Goal: Check status: Check status

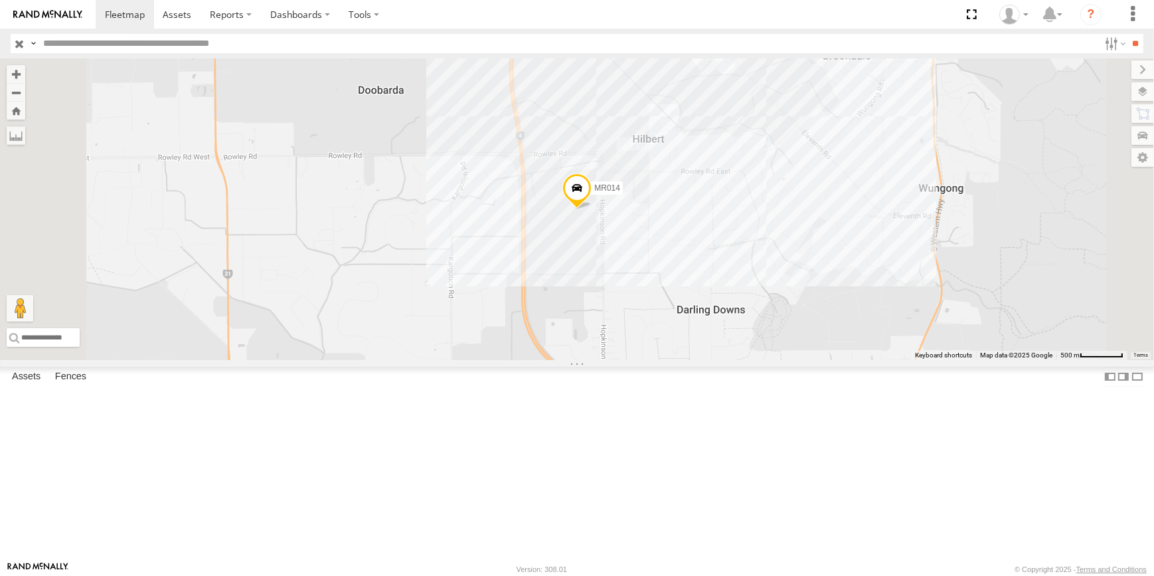
type input "*"
type input "***"
click at [1129, 34] on input "**" at bounding box center [1136, 43] width 15 height 19
click at [0, 0] on div "CV242 - HAMID SALTANI" at bounding box center [0, 0] width 0 height 0
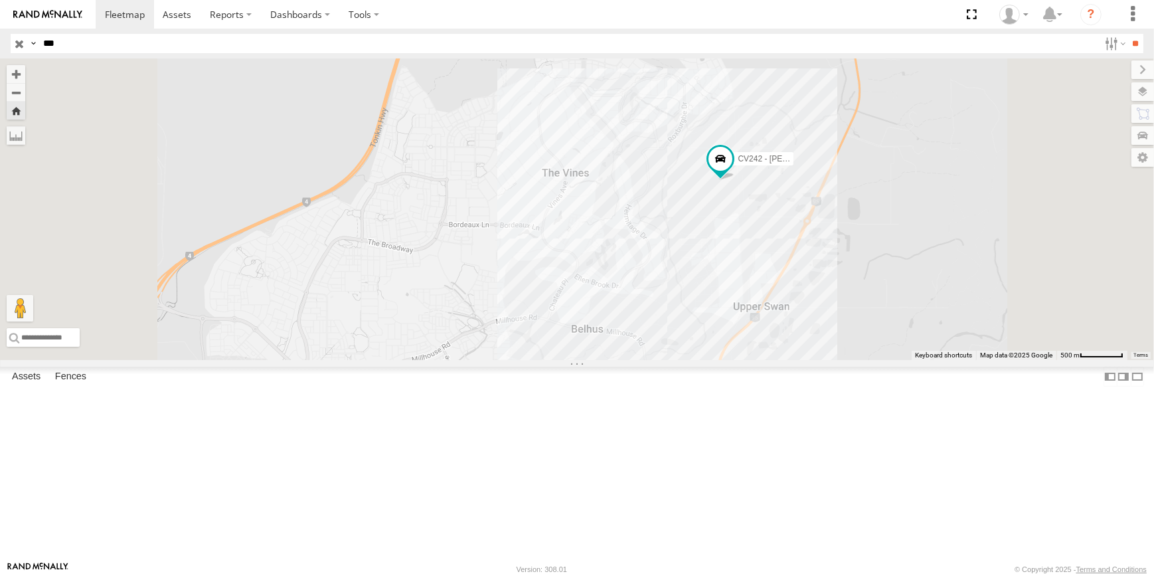
click at [19, 45] on input "button" at bounding box center [19, 43] width 17 height 19
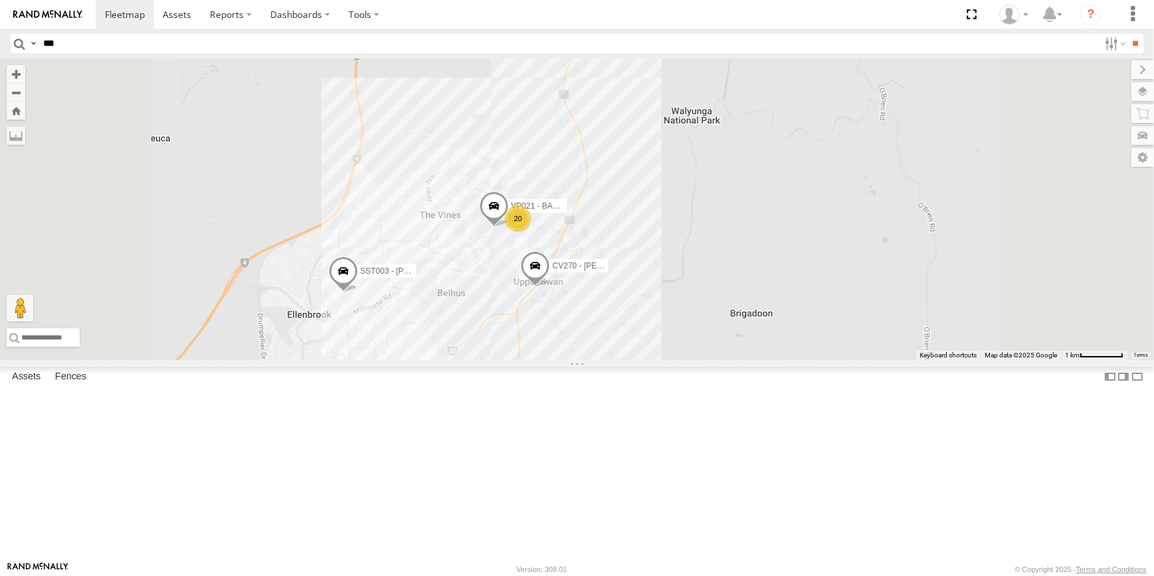
click at [608, 360] on div "CV270 - Travis Browne SST003 - John Walton VP021 - BA150 20 2 7" at bounding box center [577, 209] width 1154 height 302
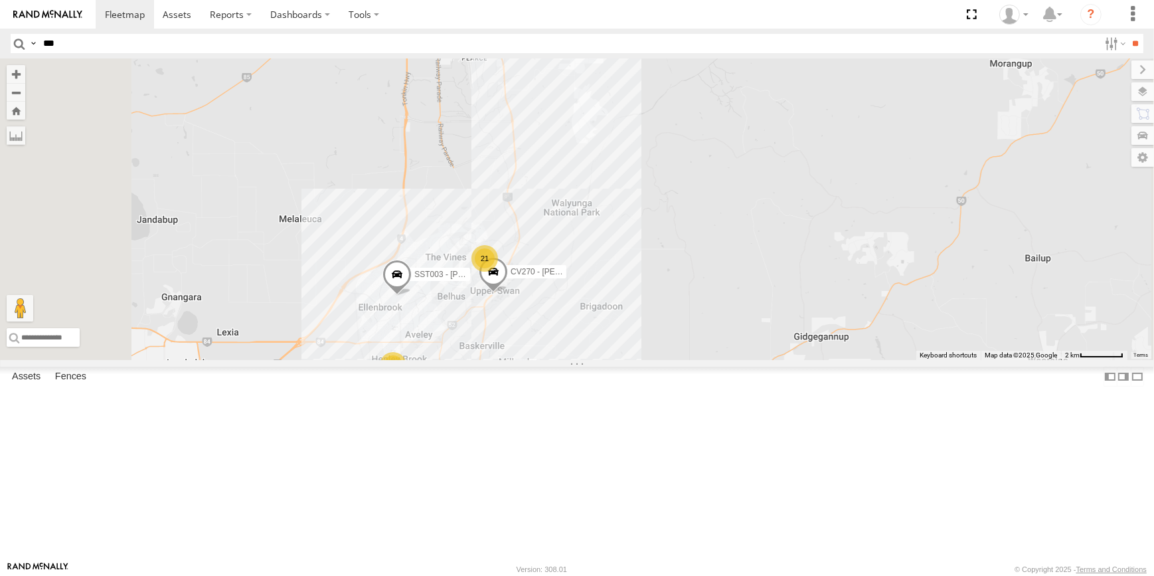
drag, startPoint x: 642, startPoint y: 485, endPoint x: 638, endPoint y: 414, distance: 71.2
click at [640, 360] on div "CV270 - Travis Browne SST003 - John Walton 21 6 9" at bounding box center [577, 209] width 1154 height 302
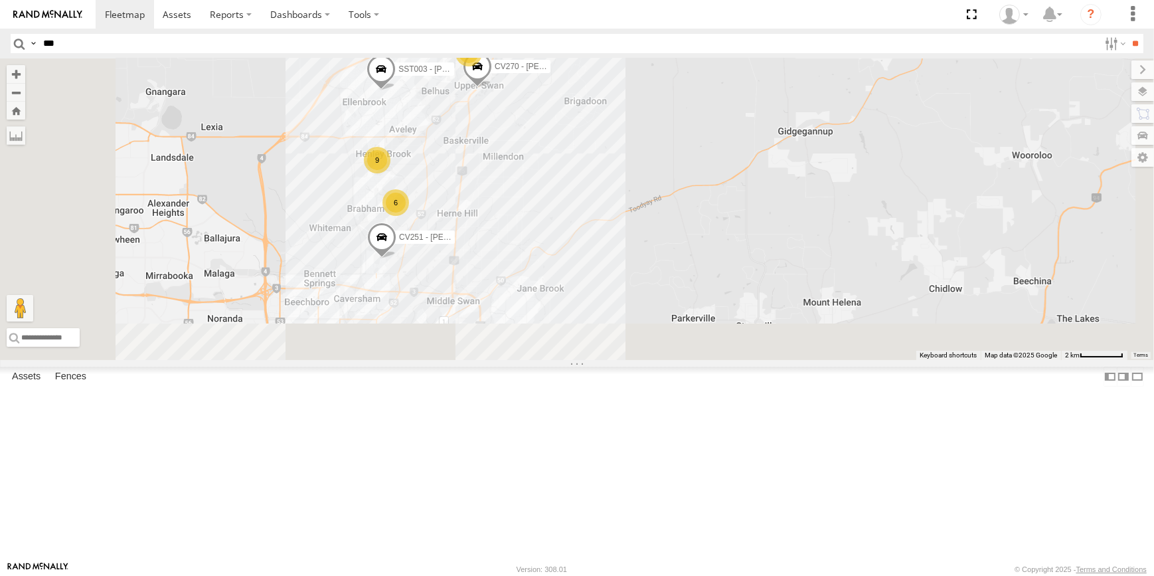
drag, startPoint x: 638, startPoint y: 414, endPoint x: 644, endPoint y: 400, distance: 14.9
click at [646, 360] on div "CV270 - Travis Browne SST003 - John Walton 21 6 9 CV251 - Tony Avilia" at bounding box center [577, 209] width 1154 height 302
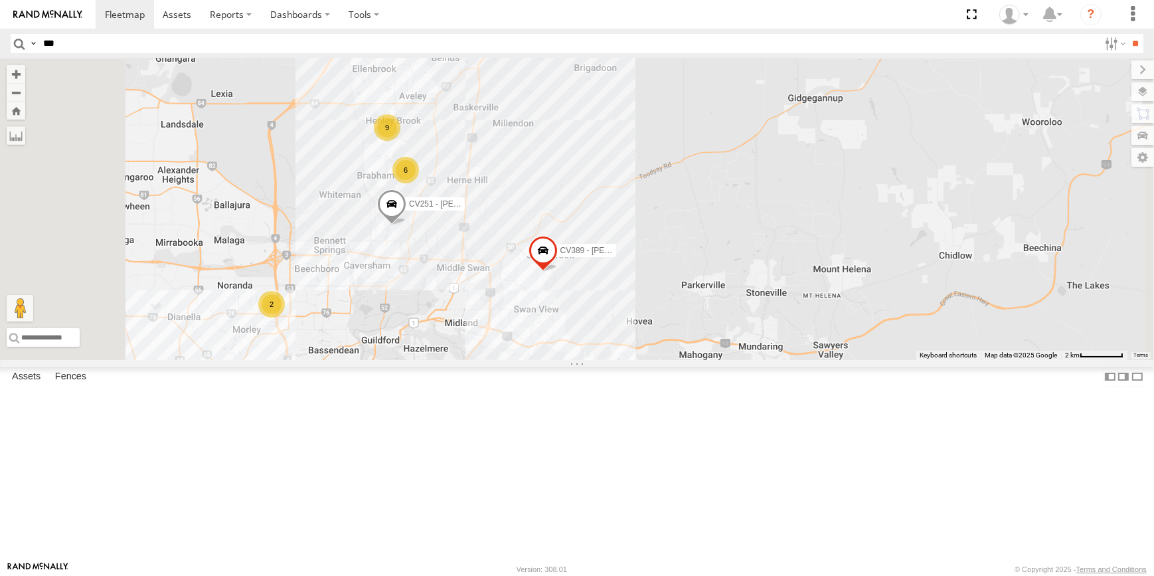
click at [592, 360] on div "CV270 - Travis Browne SST003 - John Walton 21 6 9 CV251 - Tony Avilia 2 CV389 -…" at bounding box center [577, 209] width 1154 height 302
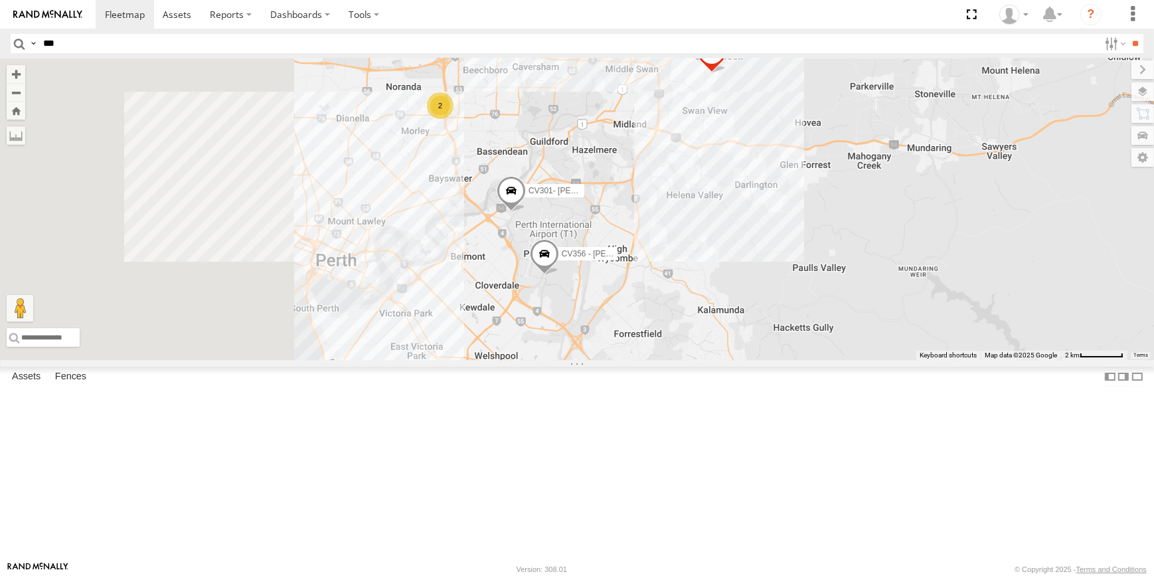
drag, startPoint x: 598, startPoint y: 421, endPoint x: 766, endPoint y: 223, distance: 259.7
click at [766, 223] on div "CV270 - Travis Browne SST003 - John Walton 21 6 9 CV251 - Tony Avilia 2 CV389 -…" at bounding box center [577, 209] width 1154 height 302
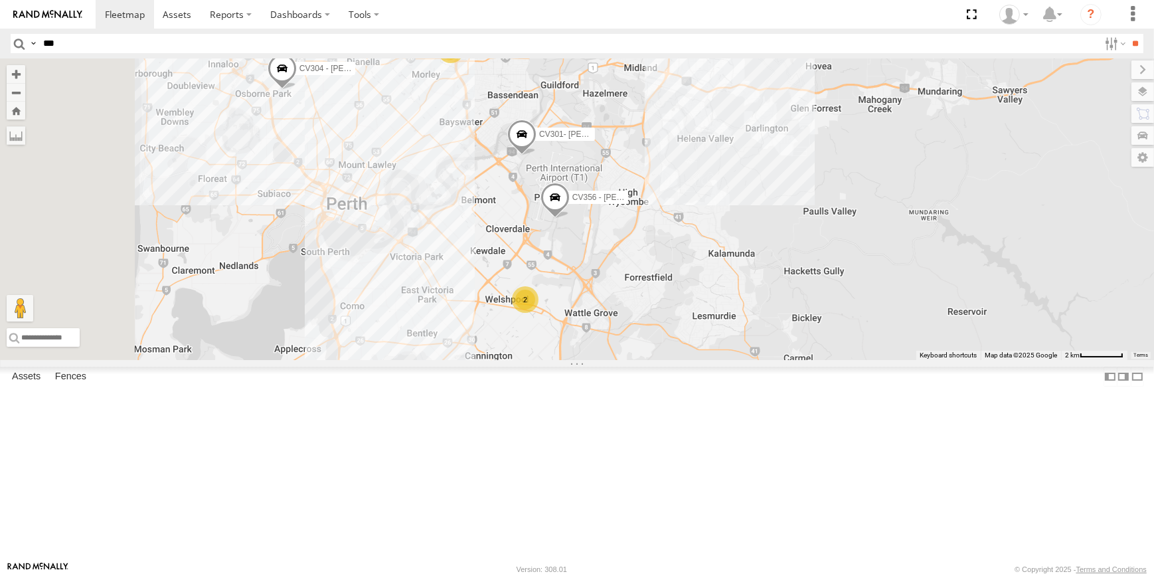
drag, startPoint x: 859, startPoint y: 402, endPoint x: 861, endPoint y: 389, distance: 13.4
click at [861, 360] on div "CV270 - Travis Browne SST003 - John Walton 21 6 9 CV251 - Tony Avilia 2 CV389 -…" at bounding box center [577, 209] width 1154 height 302
click at [666, 360] on div "CV270 - Travis Browne SST003 - John Walton 21 6 9 CV251 - Tony Avilia 2 CV389 -…" at bounding box center [577, 209] width 1154 height 302
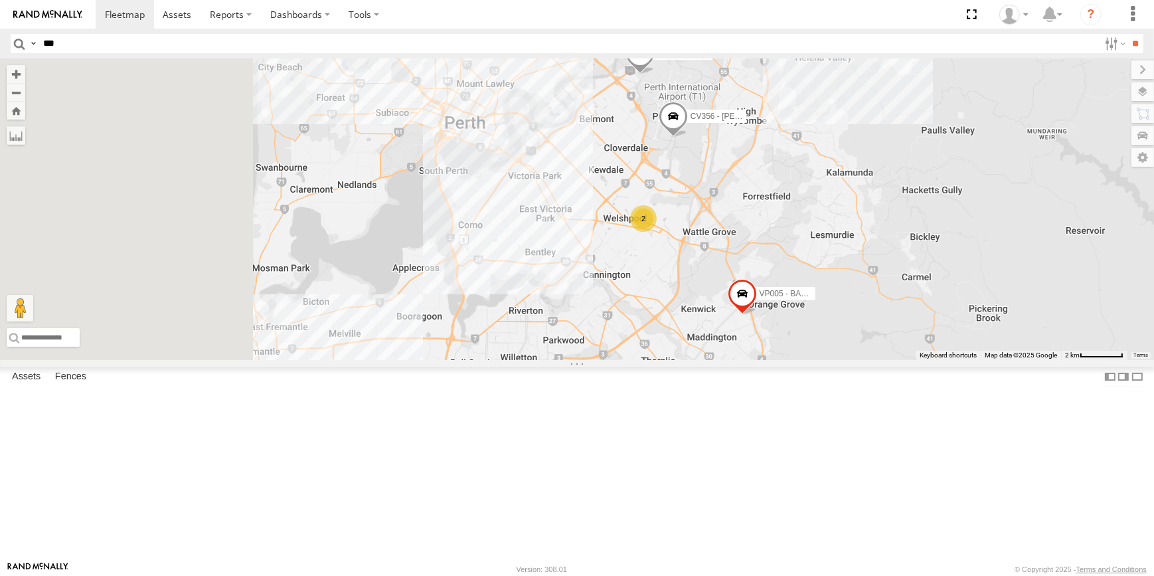
drag, startPoint x: 666, startPoint y: 472, endPoint x: 790, endPoint y: 387, distance: 150.5
click at [790, 360] on div "CV270 - Travis Browne SST003 - John Walton 21 6 9 CV251 - Tony Avilia 2 CV389 -…" at bounding box center [577, 209] width 1154 height 302
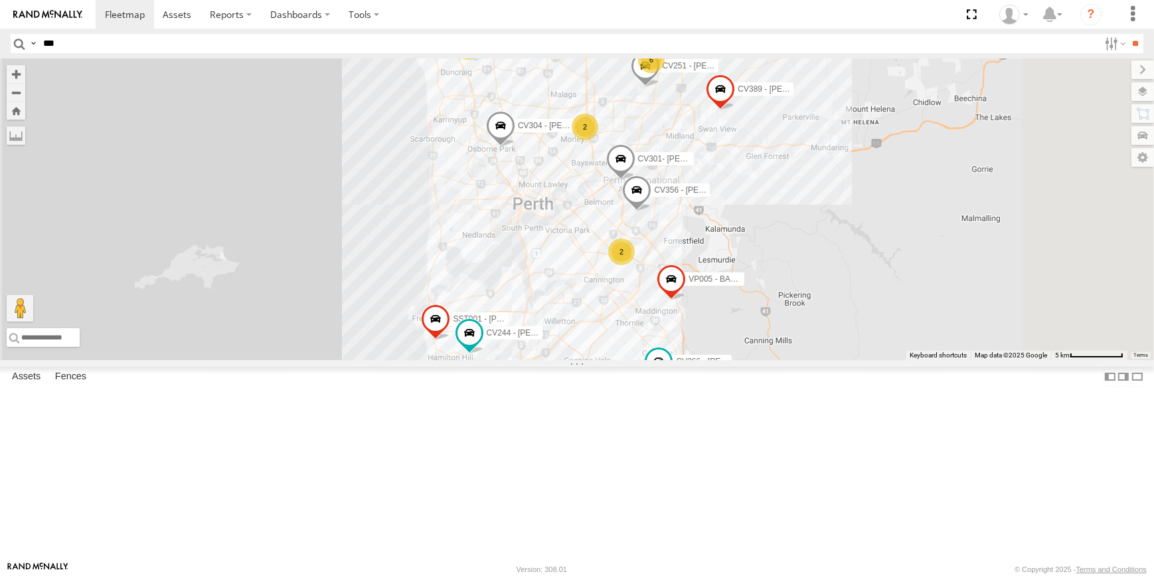
drag, startPoint x: 771, startPoint y: 444, endPoint x: 743, endPoint y: 438, distance: 28.7
click at [765, 360] on div "SST003 - John Walton CV251 - Tony Avilia CV389 - Kristine Hayes CV356 - Trevor …" at bounding box center [577, 209] width 1154 height 302
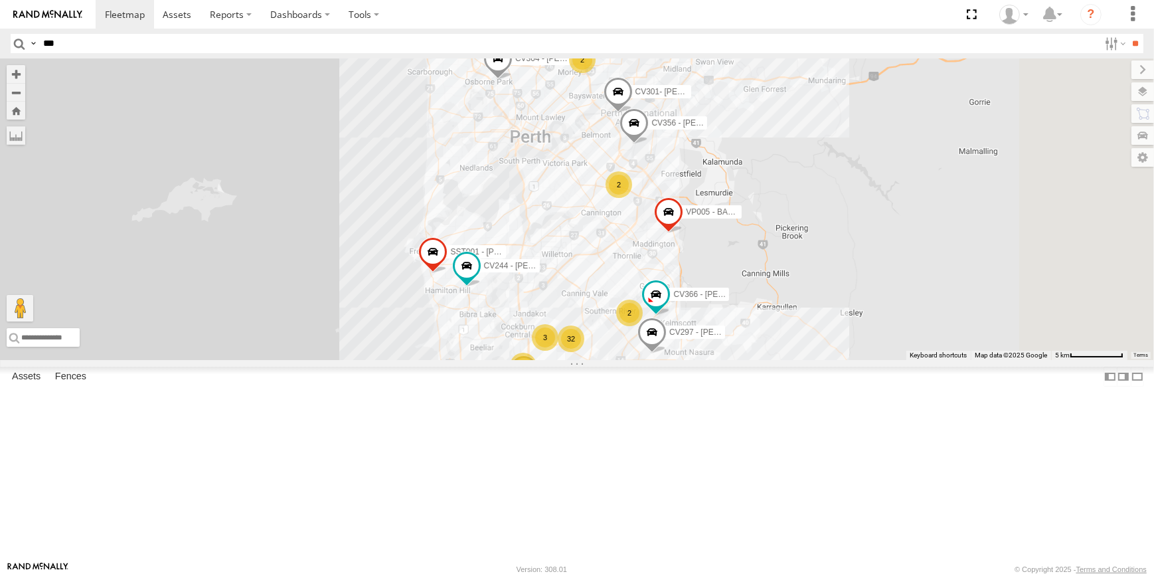
drag, startPoint x: 765, startPoint y: 395, endPoint x: 769, endPoint y: 329, distance: 65.9
click at [769, 329] on div "SST003 - John Walton CV251 - Tony Avilia CV389 - Kristine Hayes CV356 - Trevor …" at bounding box center [577, 209] width 1154 height 302
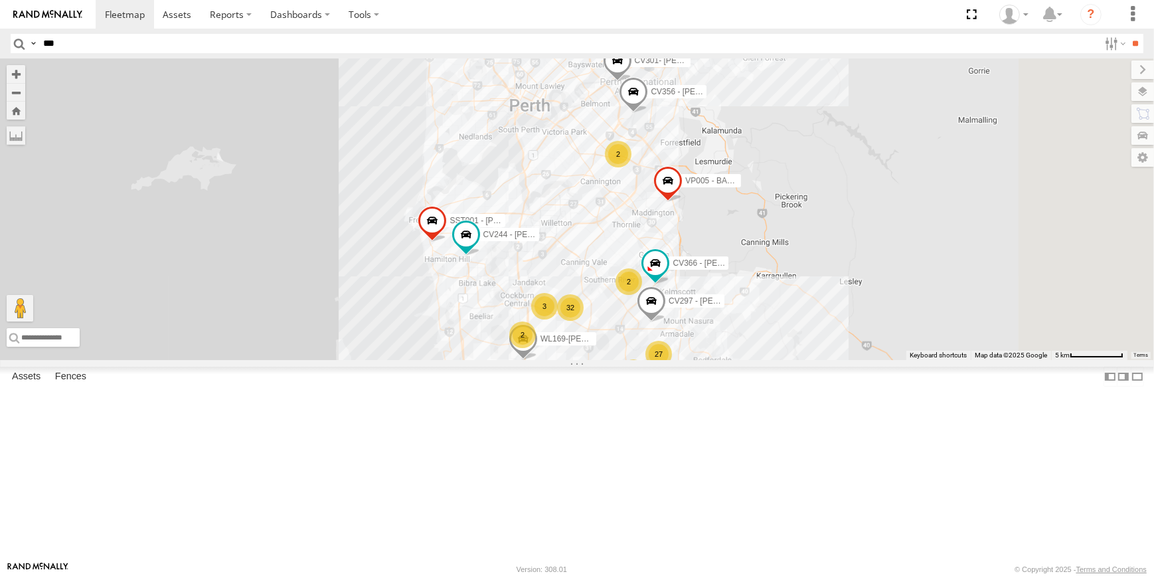
drag, startPoint x: 659, startPoint y: 512, endPoint x: 658, endPoint y: 470, distance: 42.5
click at [658, 360] on div "SST003 - John Walton CV251 - Tony Avilia CV389 - Kristine Hayes CV356 - Trevor …" at bounding box center [577, 209] width 1154 height 302
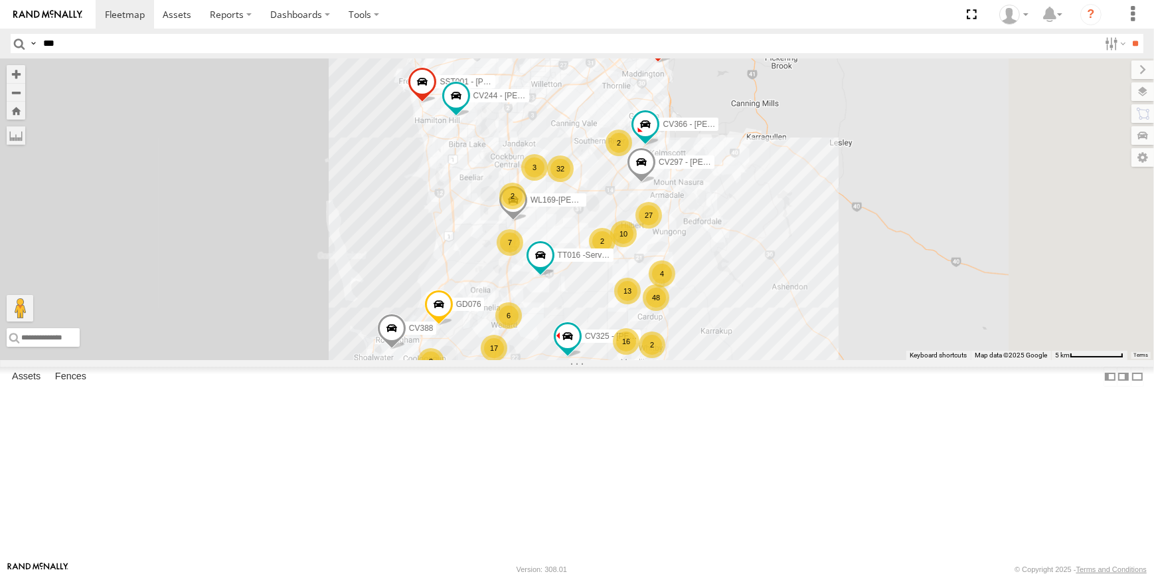
drag, startPoint x: 765, startPoint y: 511, endPoint x: 756, endPoint y: 390, distance: 121.9
click at [756, 360] on div "SST003 - John Walton CV251 - Tony Avilia CV389 - Kristine Hayes CV356 - Trevor …" at bounding box center [577, 209] width 1154 height 302
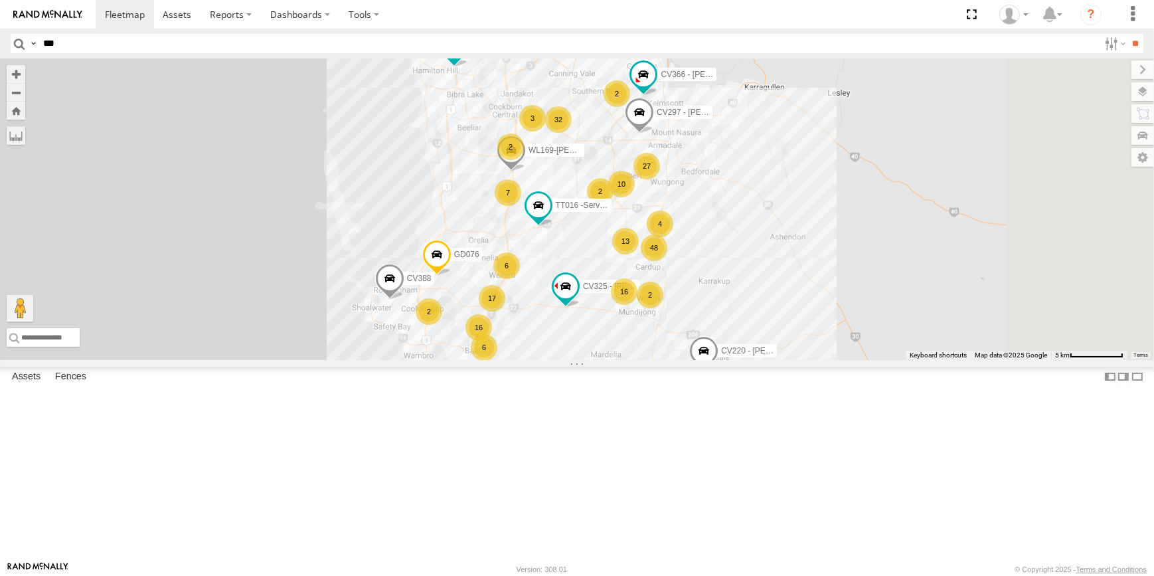
drag, startPoint x: 911, startPoint y: 452, endPoint x: 908, endPoint y: 350, distance: 101.7
click at [908, 350] on div "SST003 - John Walton CV251 - Tony Avilia CV389 - Kristine Hayes CV356 - Trevor …" at bounding box center [577, 209] width 1154 height 302
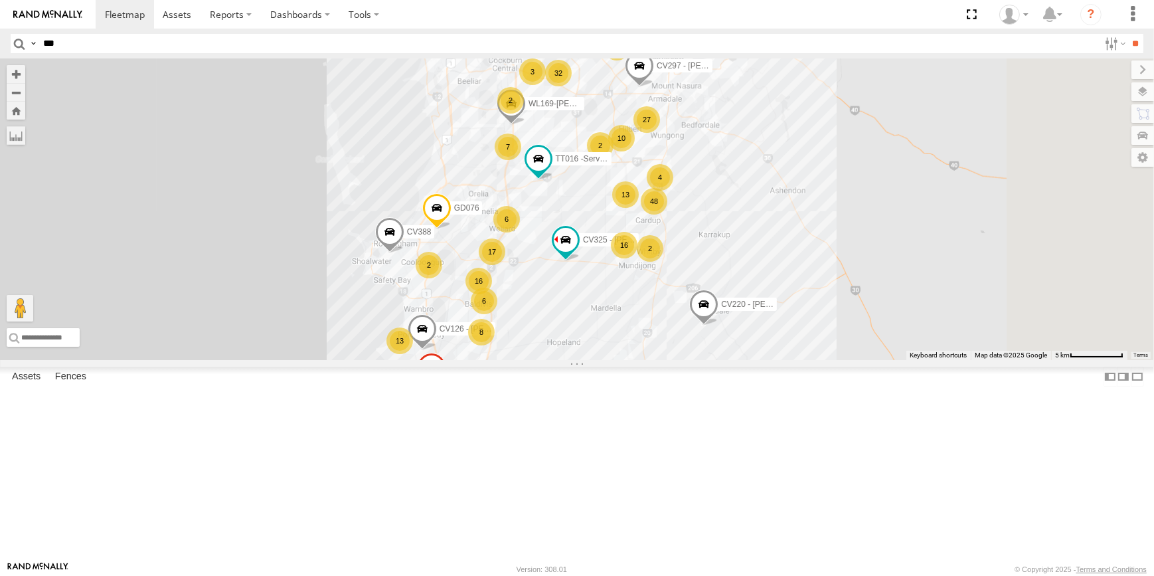
drag, startPoint x: 741, startPoint y: 474, endPoint x: 741, endPoint y: 383, distance: 90.3
click at [741, 360] on div "SST003 - John Walton CV251 - Tony Avilia CV389 - Kristine Hayes CV356 - Trevor …" at bounding box center [577, 209] width 1154 height 302
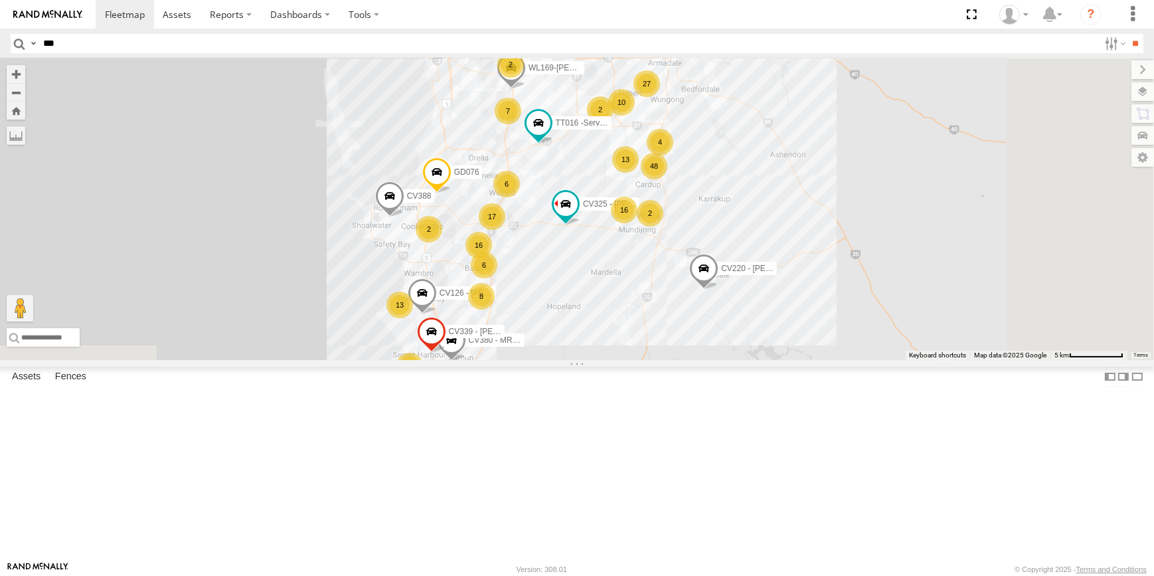
drag, startPoint x: 912, startPoint y: 464, endPoint x: 912, endPoint y: 456, distance: 8.0
click at [912, 360] on div "SST003 - John Walton CV251 - Tony Avilia CV389 - Kristine Hayes CV356 - Trevor …" at bounding box center [577, 209] width 1154 height 302
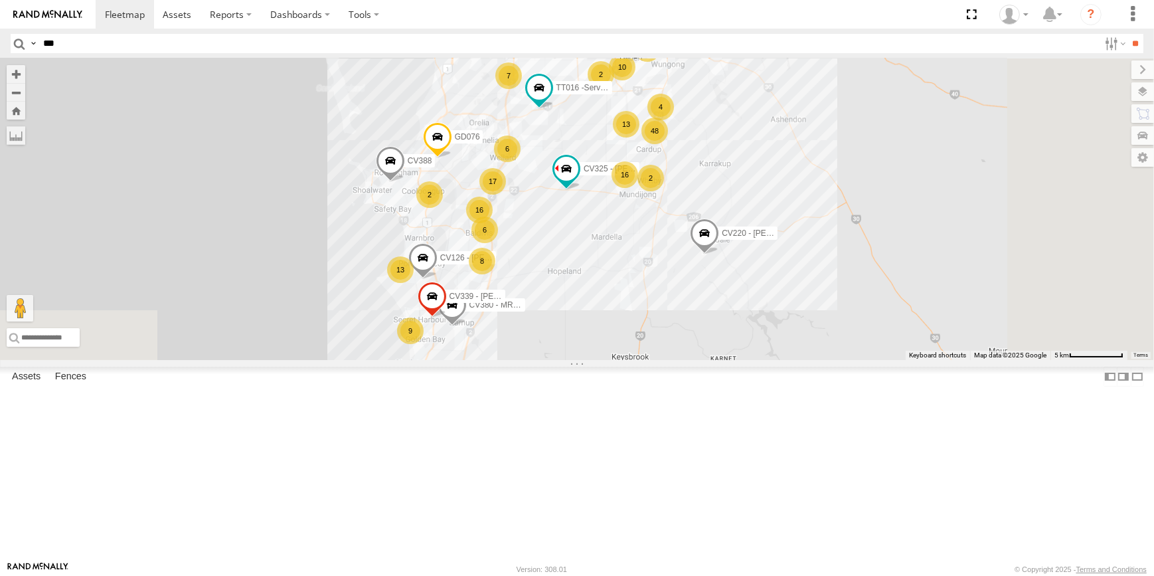
drag, startPoint x: 747, startPoint y: 524, endPoint x: 748, endPoint y: 491, distance: 33.2
click at [748, 360] on div "SST003 - John Walton CV251 - Tony Avilia CV389 - Kristine Hayes CV356 - Trevor …" at bounding box center [577, 209] width 1154 height 302
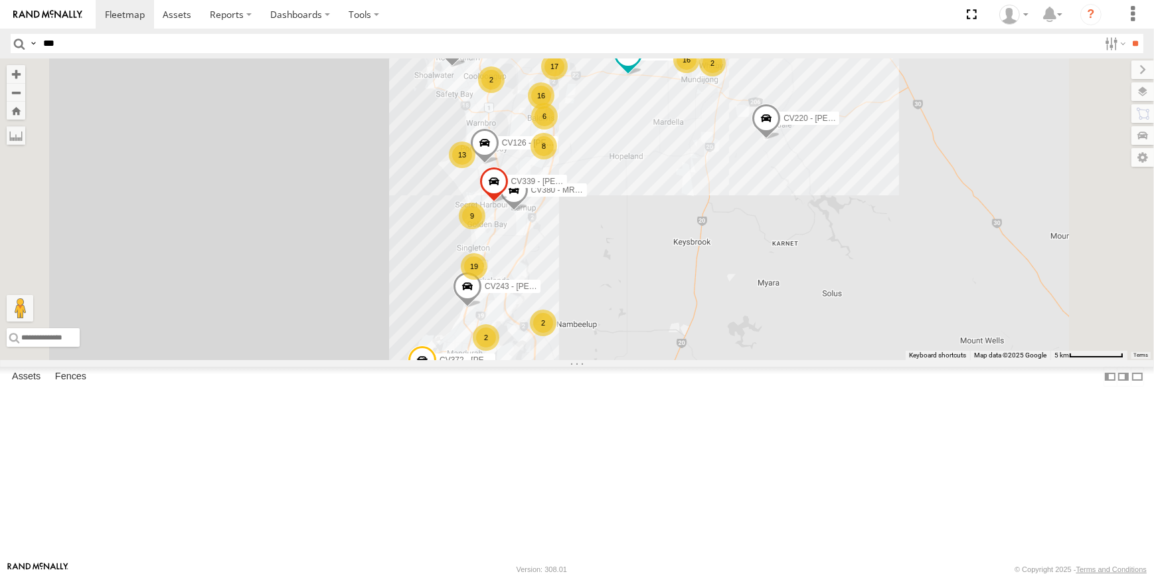
drag, startPoint x: 808, startPoint y: 351, endPoint x: 815, endPoint y: 272, distance: 78.7
click at [815, 272] on div "SST003 - John Walton CV389 - Kristine Hayes CV304 - John Barry VP005 - BA100 CV…" at bounding box center [577, 209] width 1154 height 302
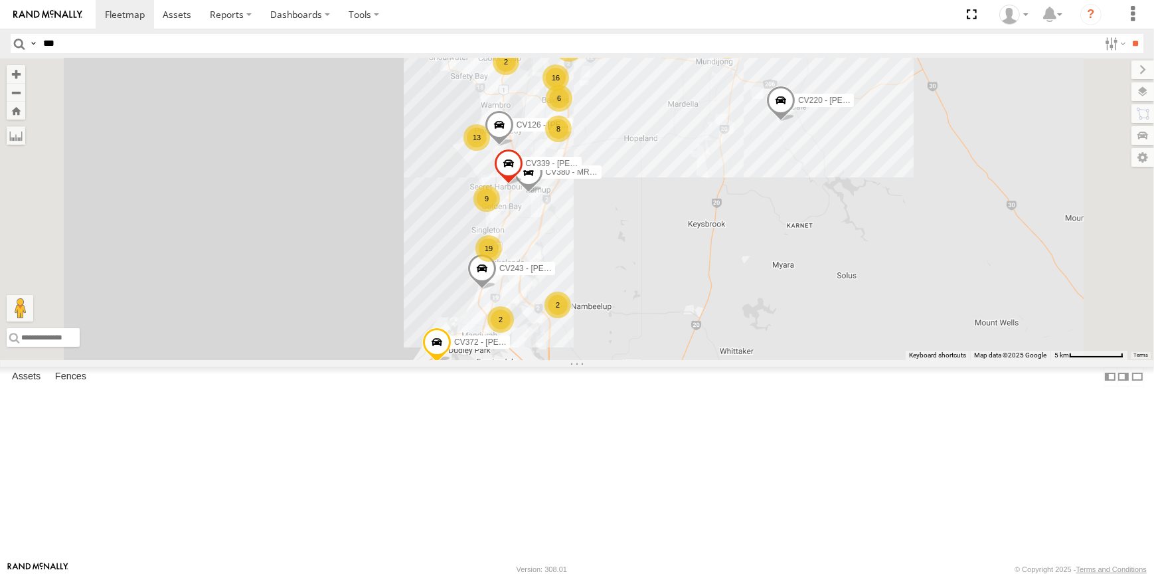
drag, startPoint x: 959, startPoint y: 484, endPoint x: 976, endPoint y: 458, distance: 30.6
click at [976, 360] on div "SST003 - John Walton CV389 - Kristine Hayes CV304 - John Barry VP005 - BA100 CV…" at bounding box center [577, 209] width 1154 height 302
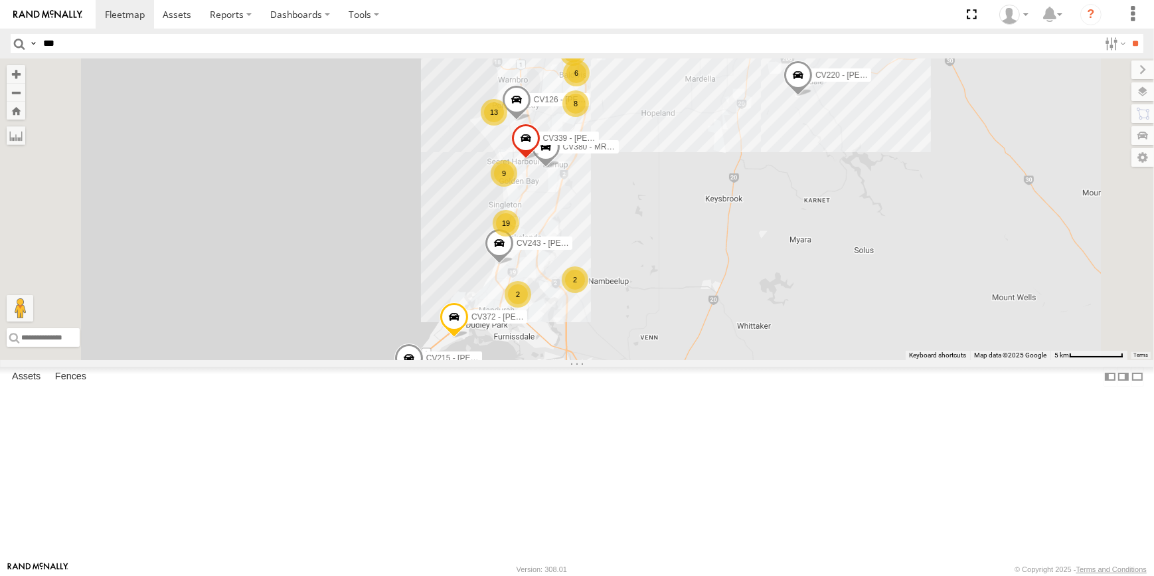
click at [469, 339] on span at bounding box center [454, 321] width 29 height 36
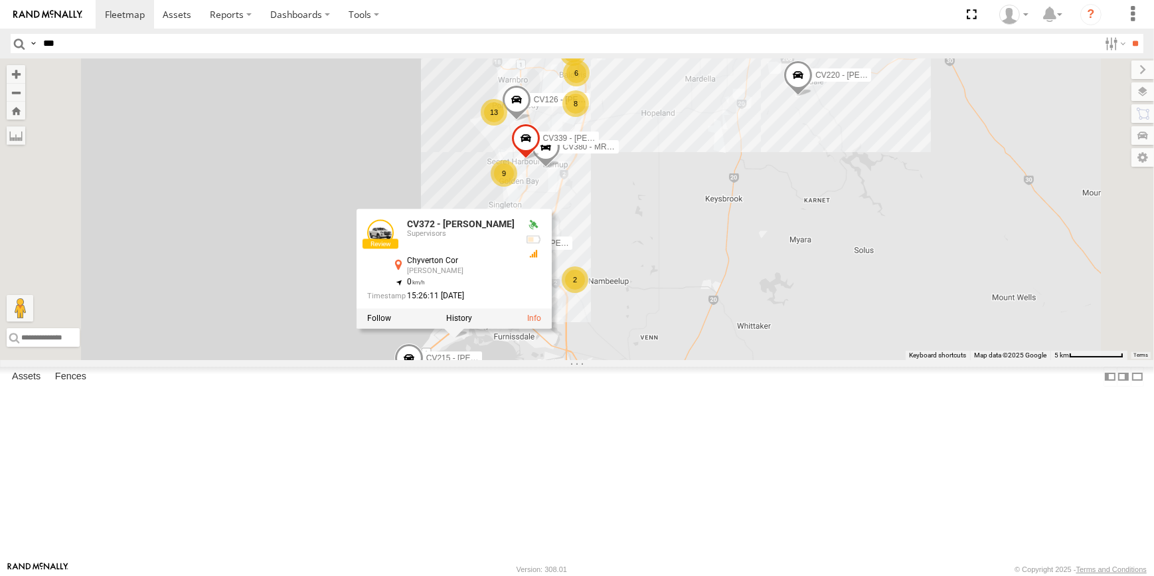
click at [1042, 353] on div "SST003 - John Walton CV389 - Kristine Hayes CV304 - John Barry VP005 - BA100 CV…" at bounding box center [577, 209] width 1154 height 302
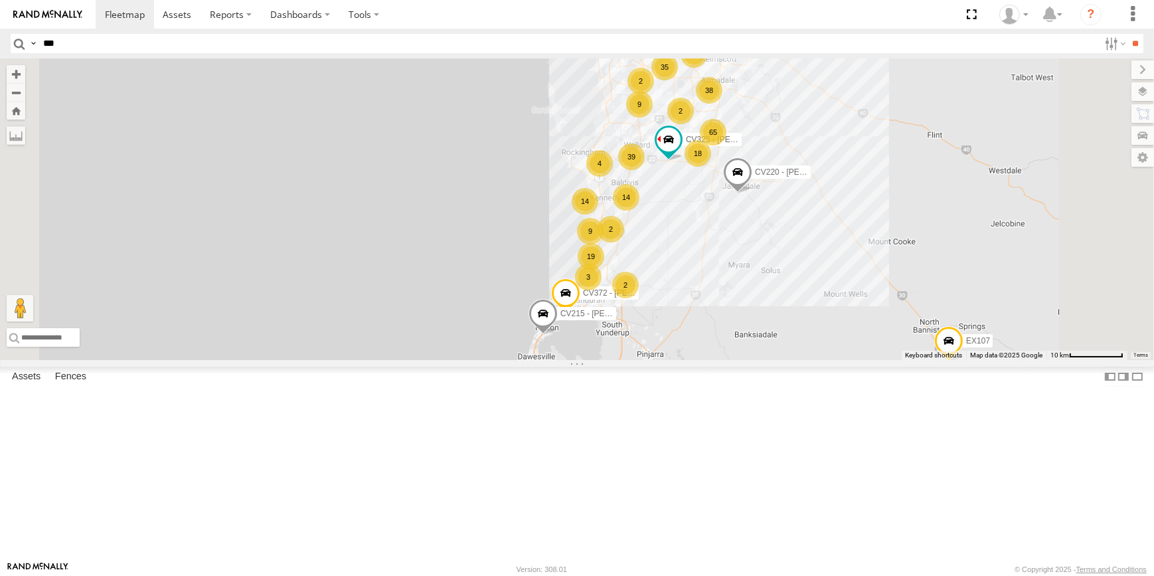
drag, startPoint x: 928, startPoint y: 393, endPoint x: 872, endPoint y: 377, distance: 58.0
click at [880, 360] on div "SST003 - John Walton CV389 - Kristine Hayes CV304 - John Barry VP005 - BA100 CV…" at bounding box center [577, 209] width 1154 height 302
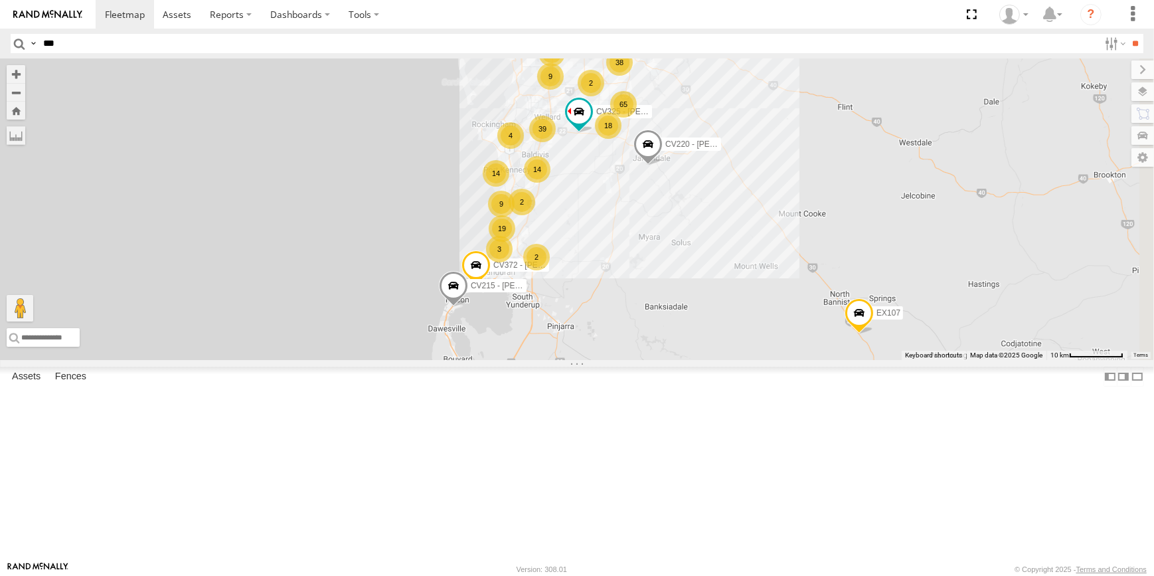
drag, startPoint x: 1002, startPoint y: 458, endPoint x: 990, endPoint y: 450, distance: 14.4
click at [992, 360] on div "SST003 - John Walton CV389 - Kristine Hayes CV304 - John Barry VP005 - BA100 CV…" at bounding box center [577, 209] width 1154 height 302
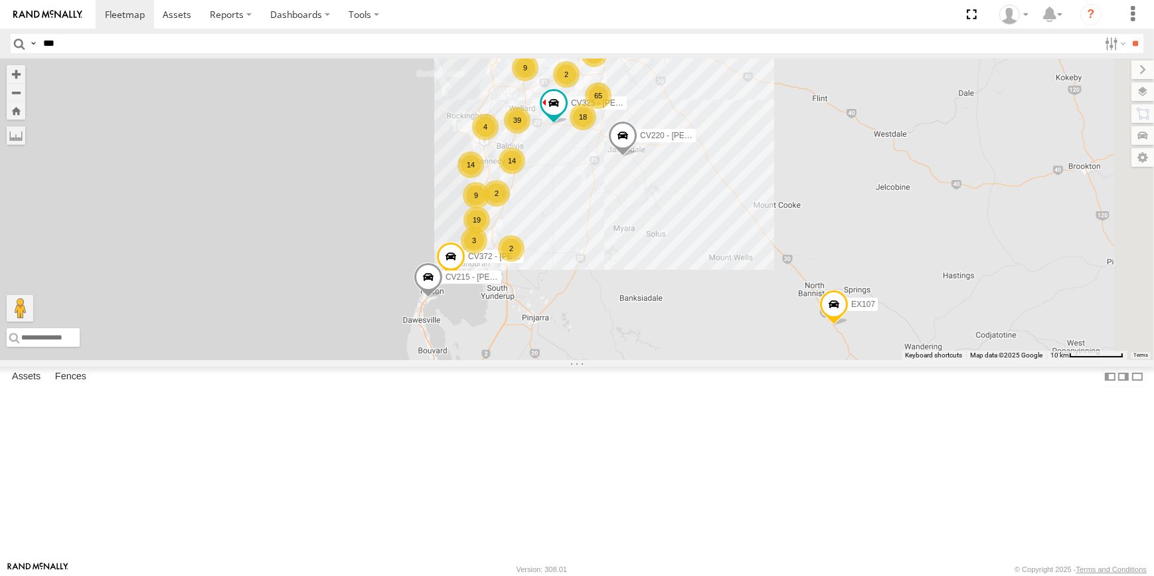
drag, startPoint x: 972, startPoint y: 414, endPoint x: 817, endPoint y: 284, distance: 202.7
click at [820, 309] on div "SST003 - John Walton CV389 - Kristine Hayes CV304 - John Barry VP005 - BA100 CV…" at bounding box center [577, 209] width 1154 height 302
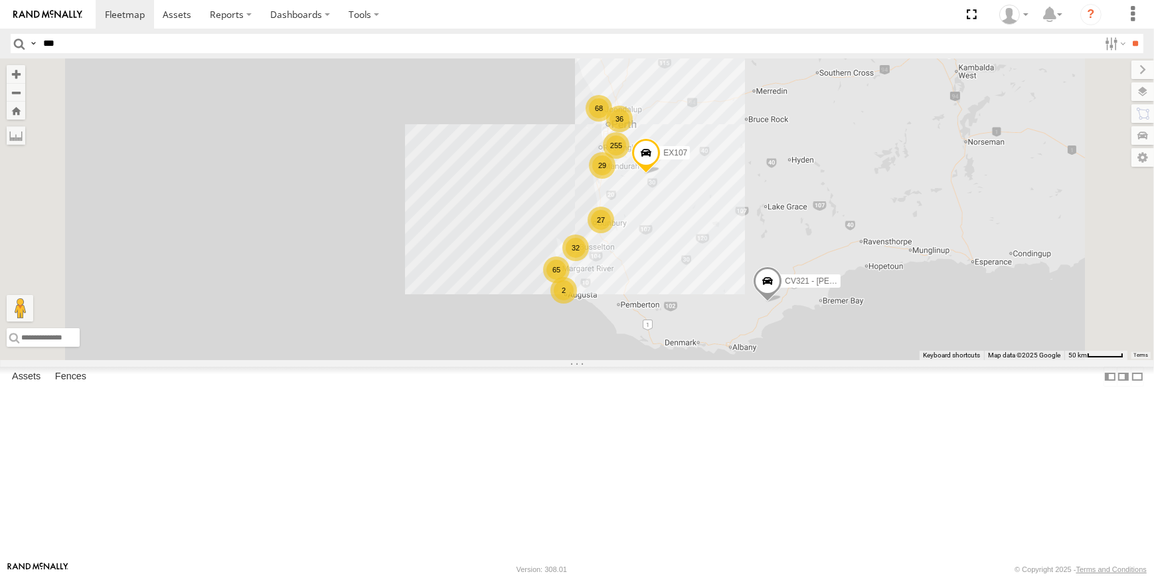
drag, startPoint x: 827, startPoint y: 327, endPoint x: 871, endPoint y: 388, distance: 74.7
click at [869, 360] on div "EX107 255 32 27 68 65 CV321 - Phil Macleod 36 2 29" at bounding box center [577, 209] width 1154 height 302
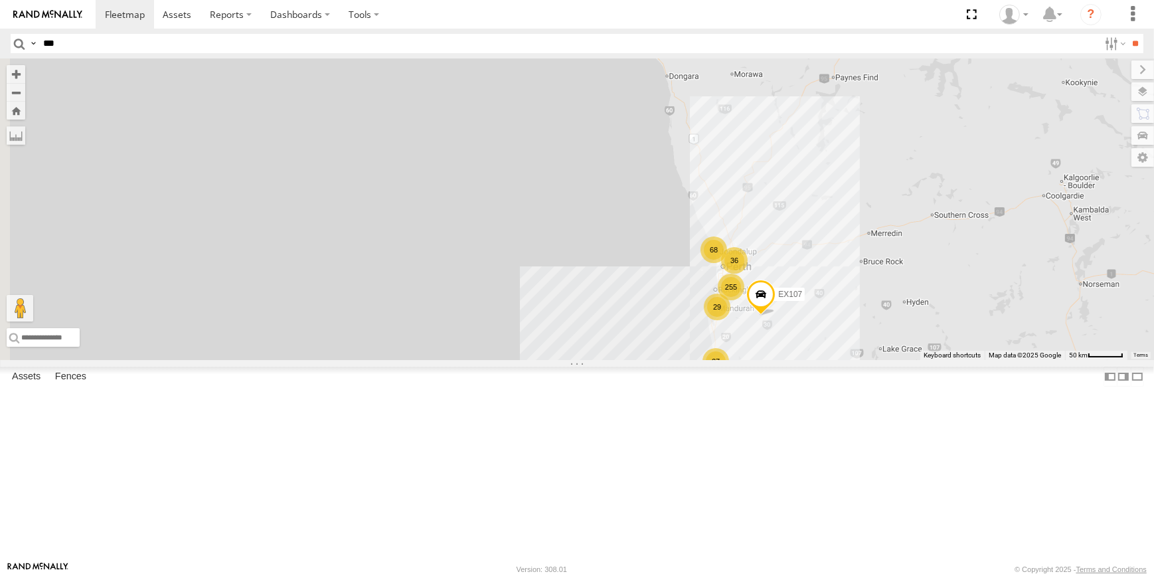
click at [57, 10] on img at bounding box center [47, 14] width 69 height 9
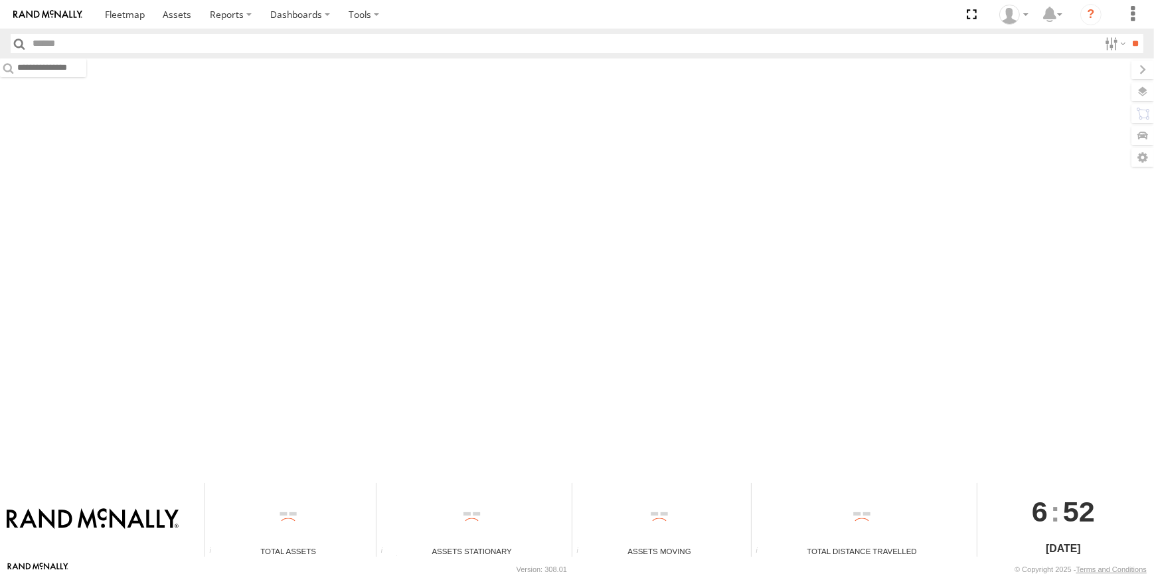
type input "***"
